Goal: Find contact information: Find contact information

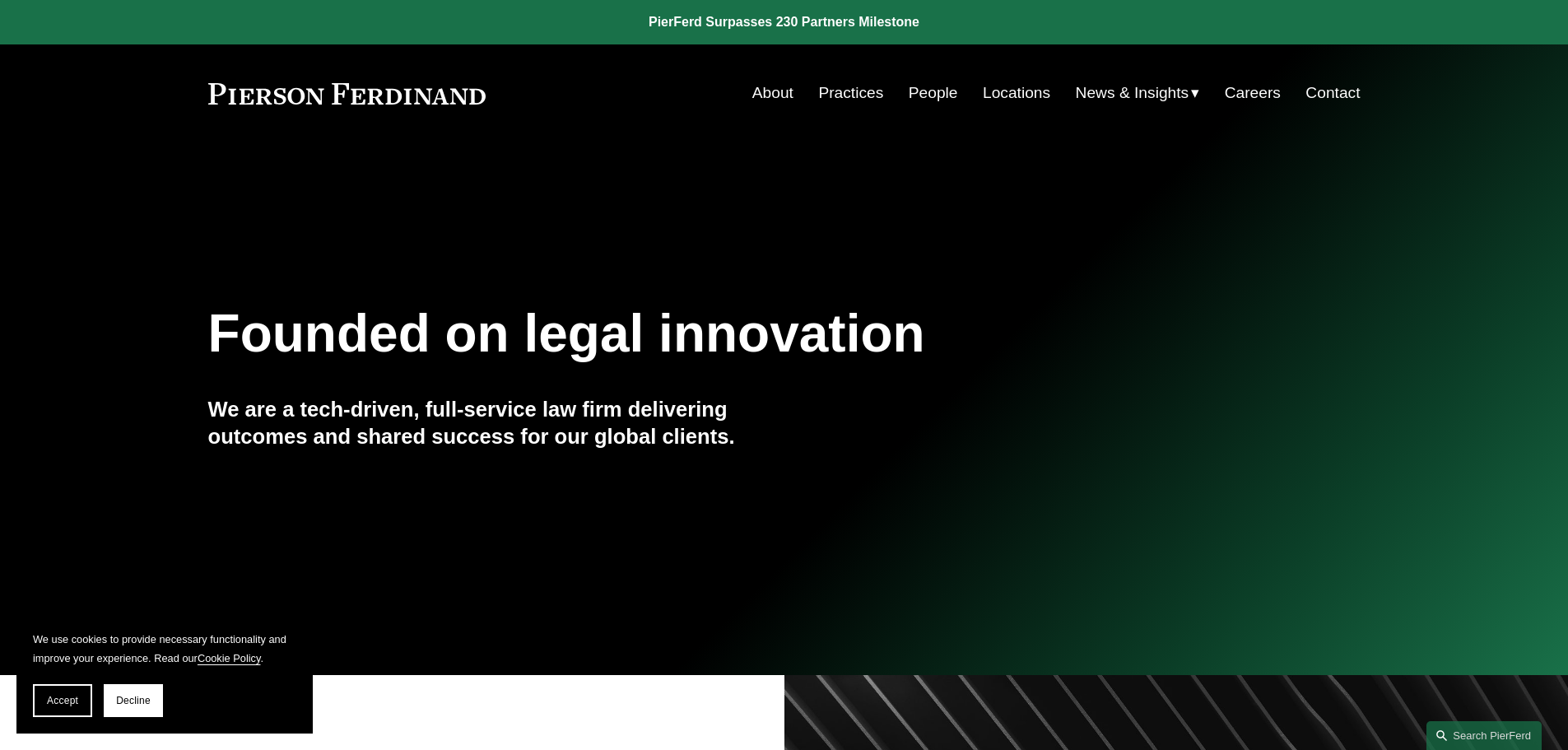
click at [1012, 97] on link "Locations" at bounding box center [1016, 93] width 67 height 32
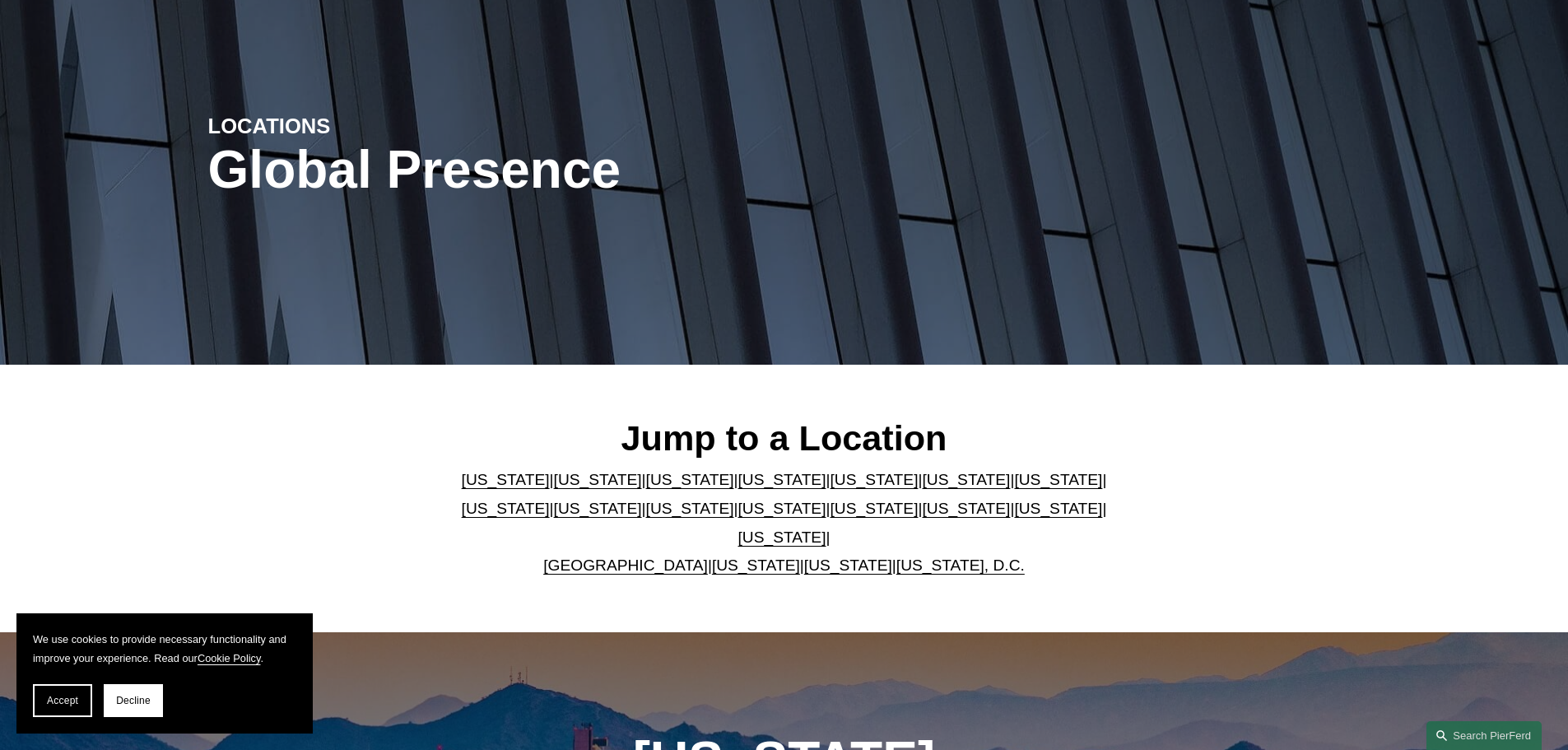
scroll to position [329, 0]
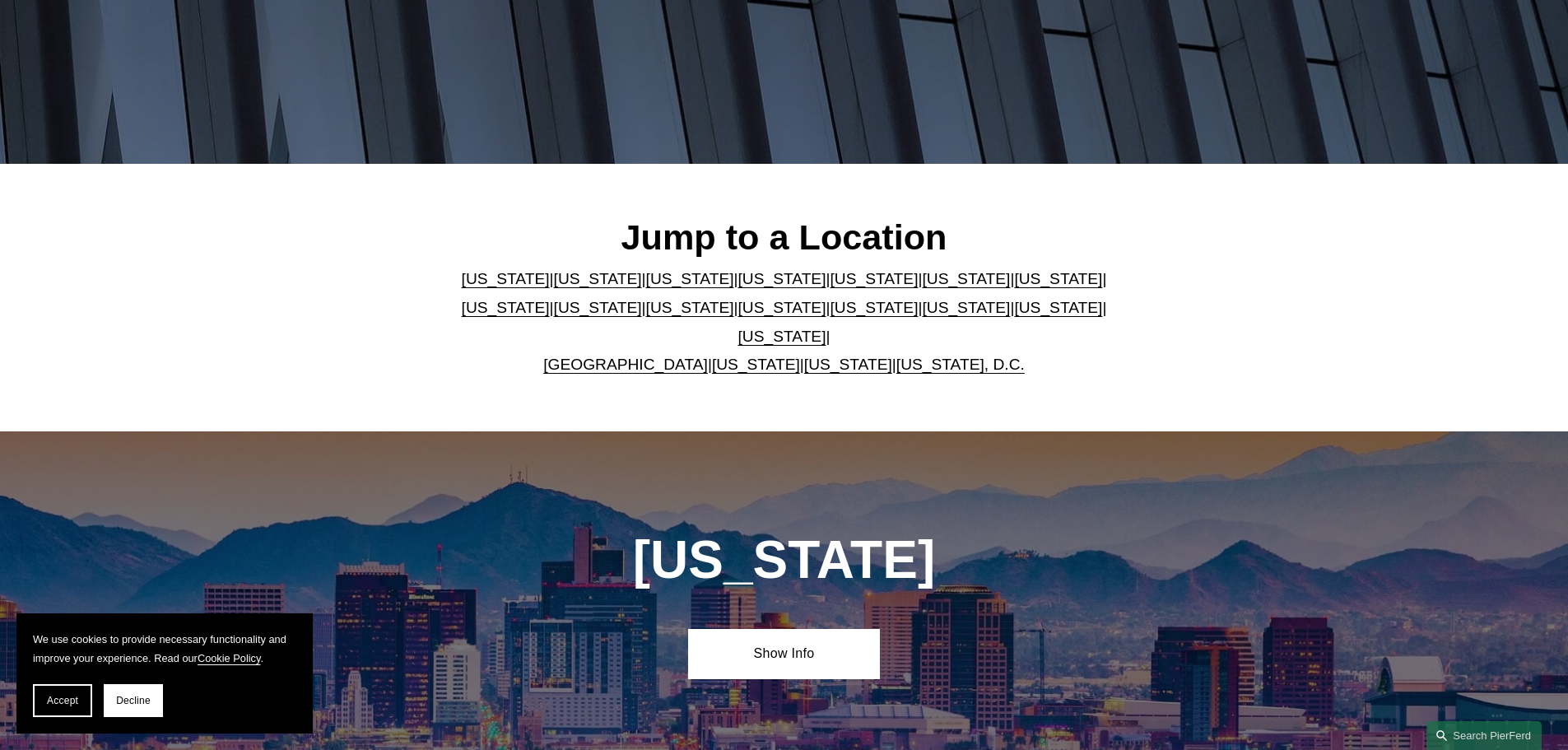
click at [829, 287] on link "[US_STATE]" at bounding box center [874, 278] width 88 height 17
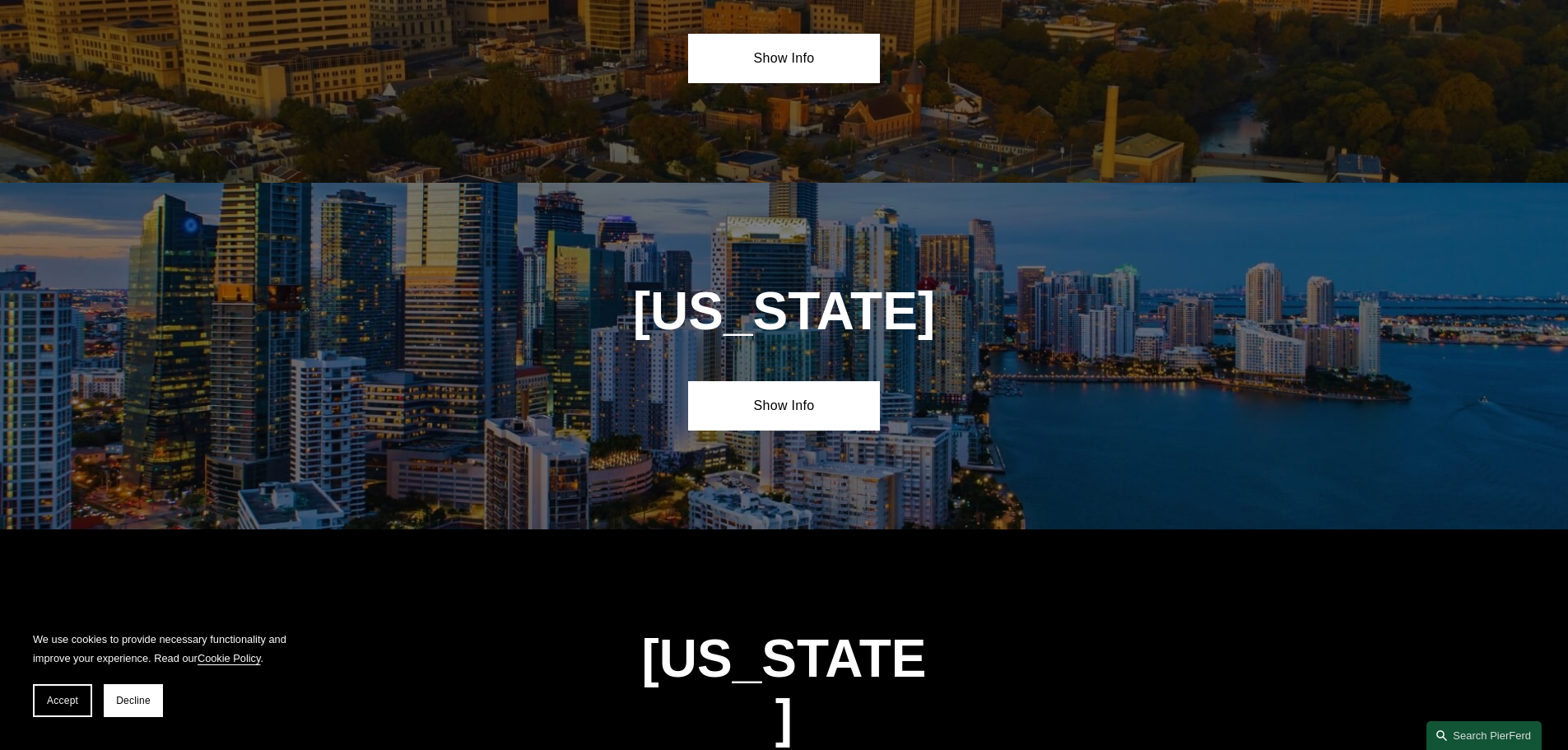
scroll to position [2133, 0]
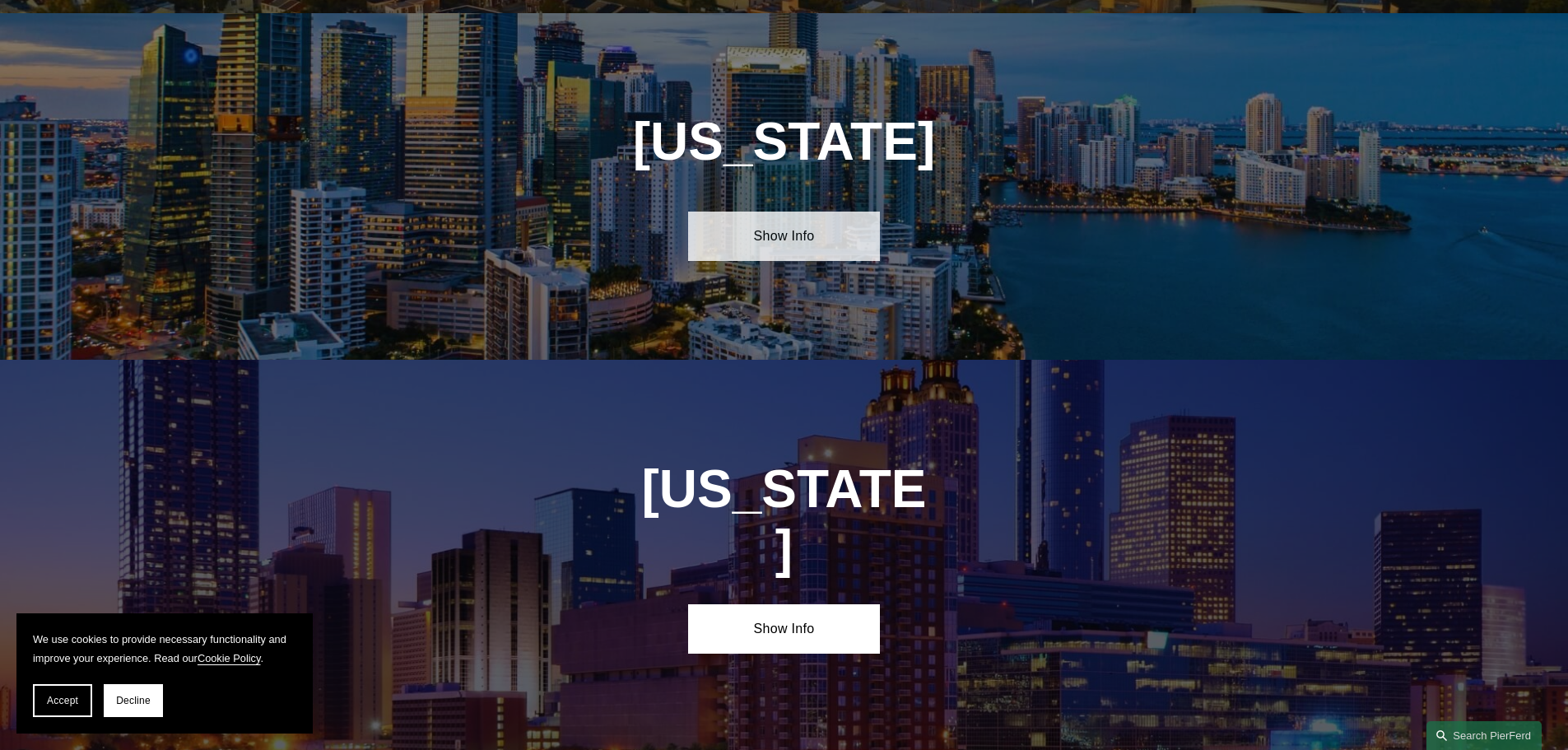
click at [808, 230] on link "Show Info" at bounding box center [784, 236] width 192 height 49
